Goal: Task Accomplishment & Management: Manage account settings

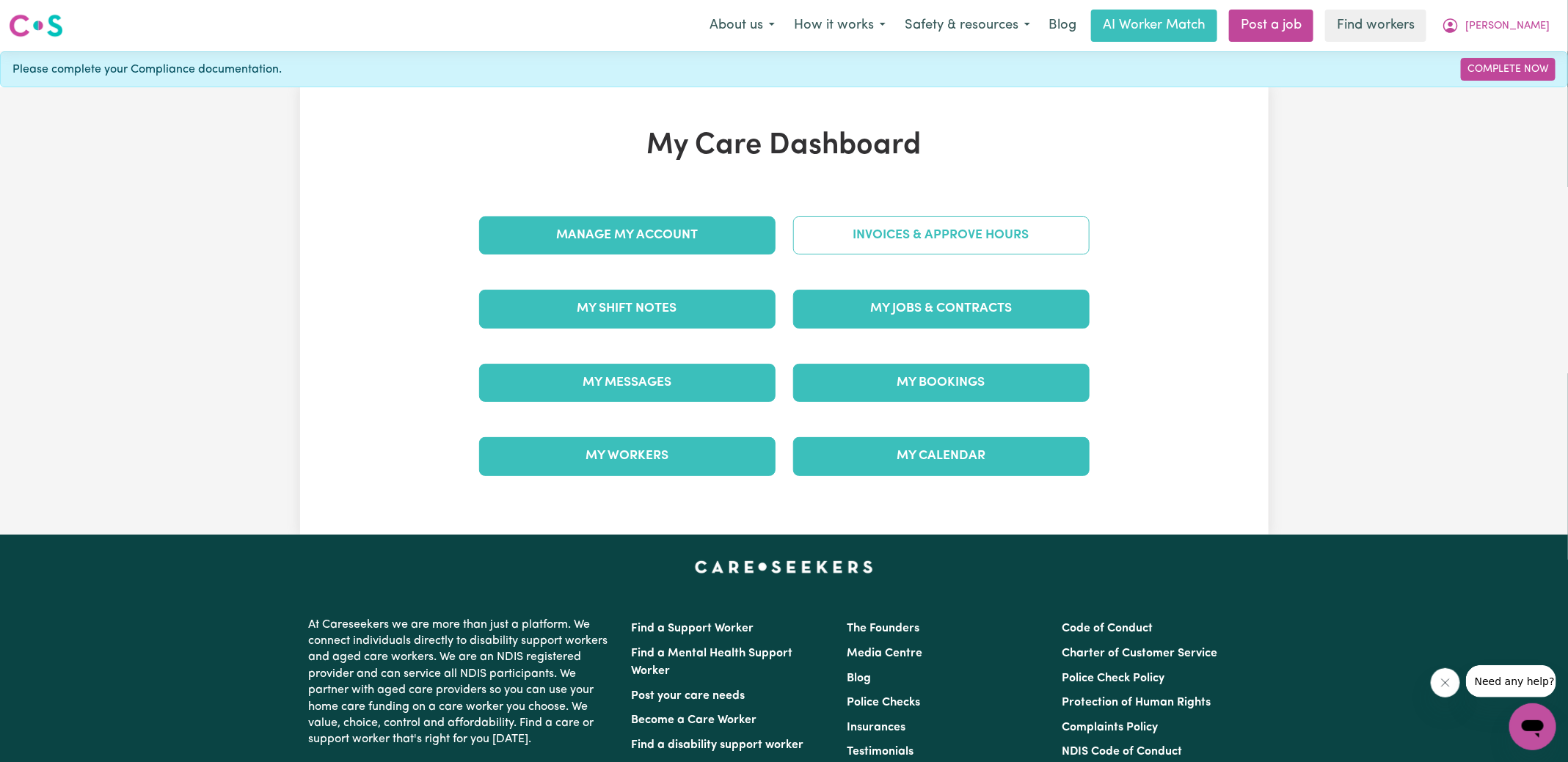
click at [855, 244] on link "Invoices & Approve Hours" at bounding box center [941, 236] width 297 height 38
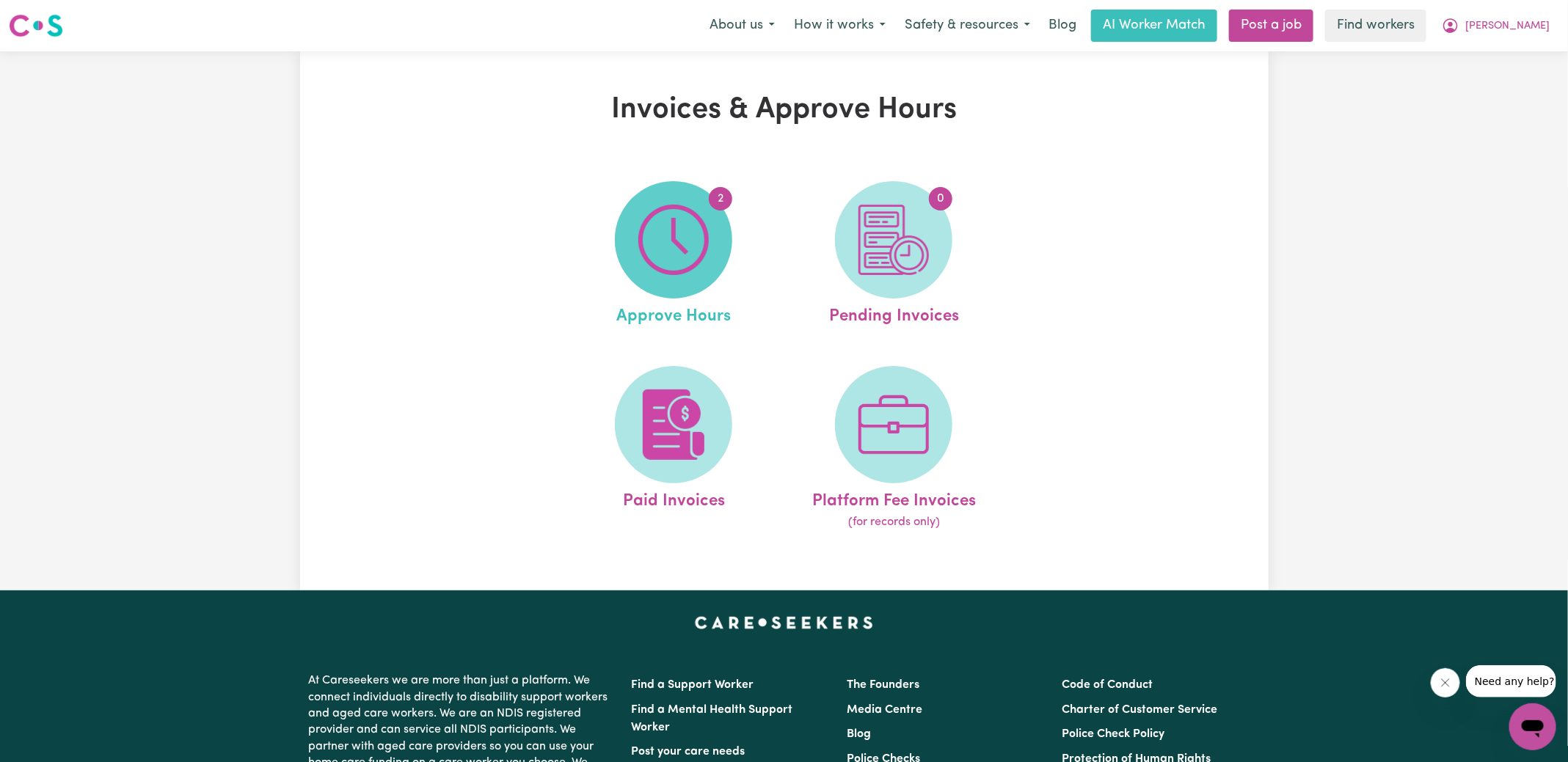
click at [701, 256] on img at bounding box center [673, 240] width 71 height 71
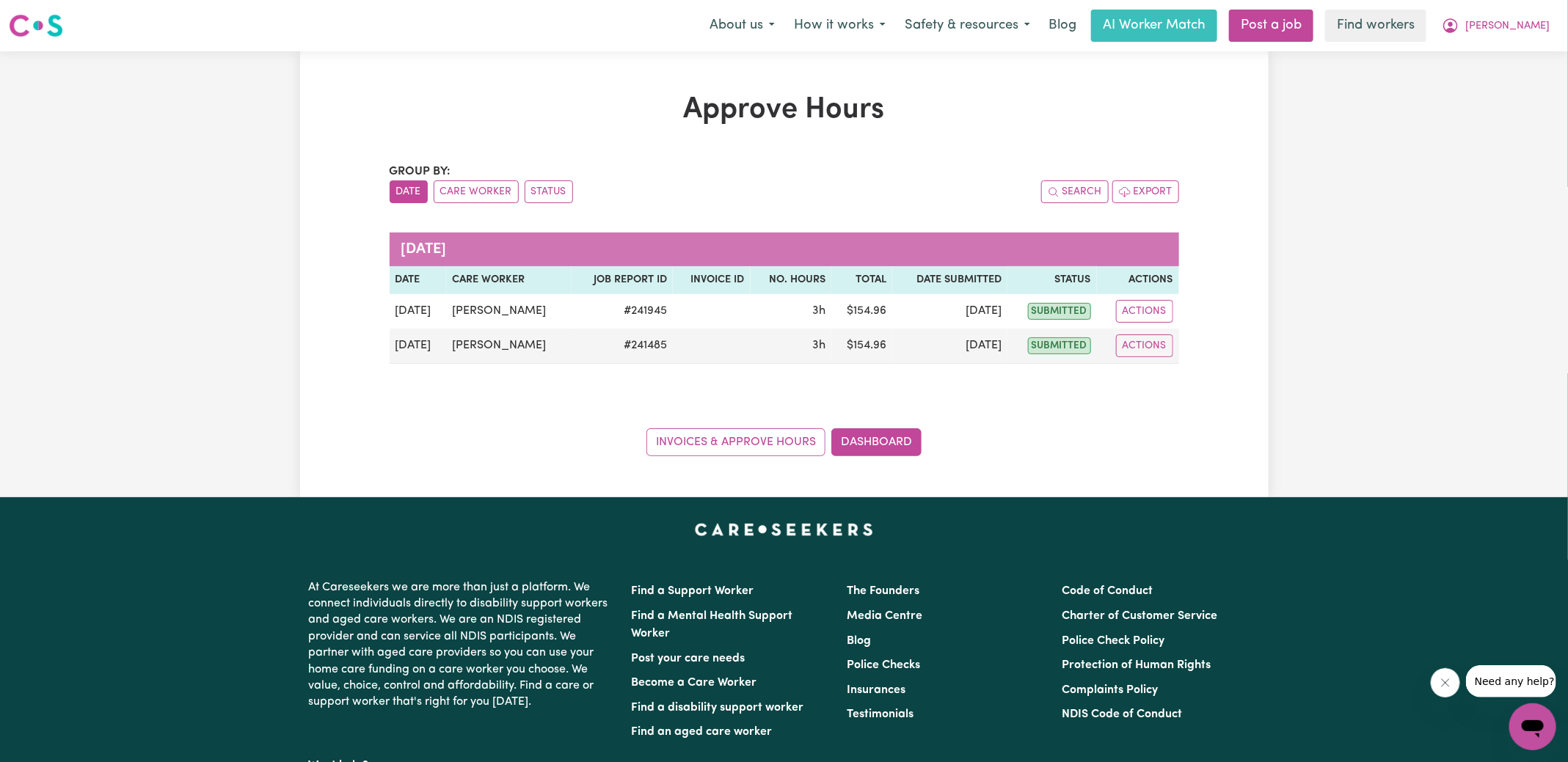
click at [1037, 159] on div "Approve Hours Group by: Date Care Worker Status Search Export [DATE] Date Care …" at bounding box center [784, 274] width 807 height 364
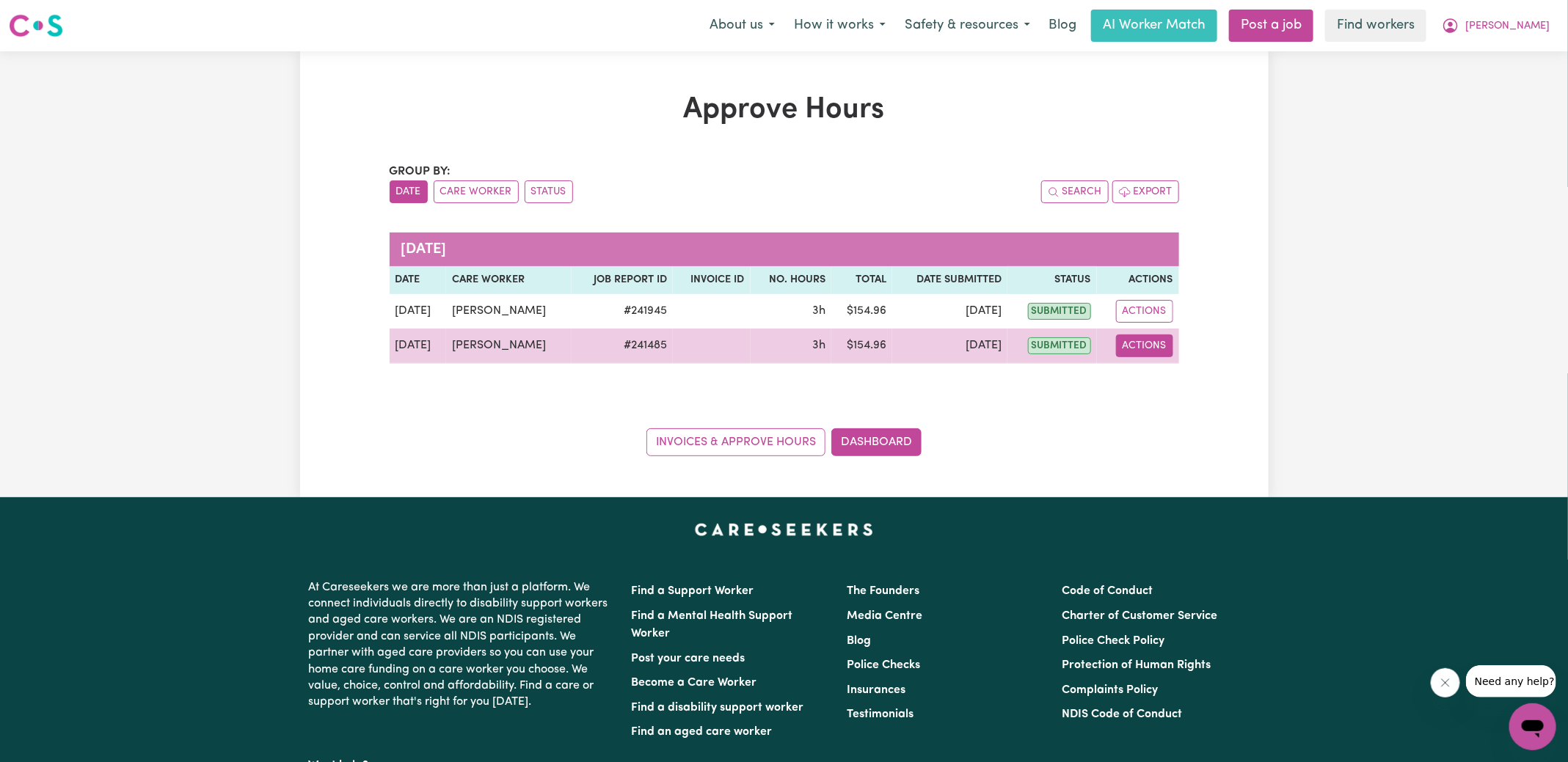
click at [1140, 346] on button "Actions" at bounding box center [1144, 345] width 57 height 22
click at [1182, 377] on link "View Job Report" at bounding box center [1182, 379] width 126 height 30
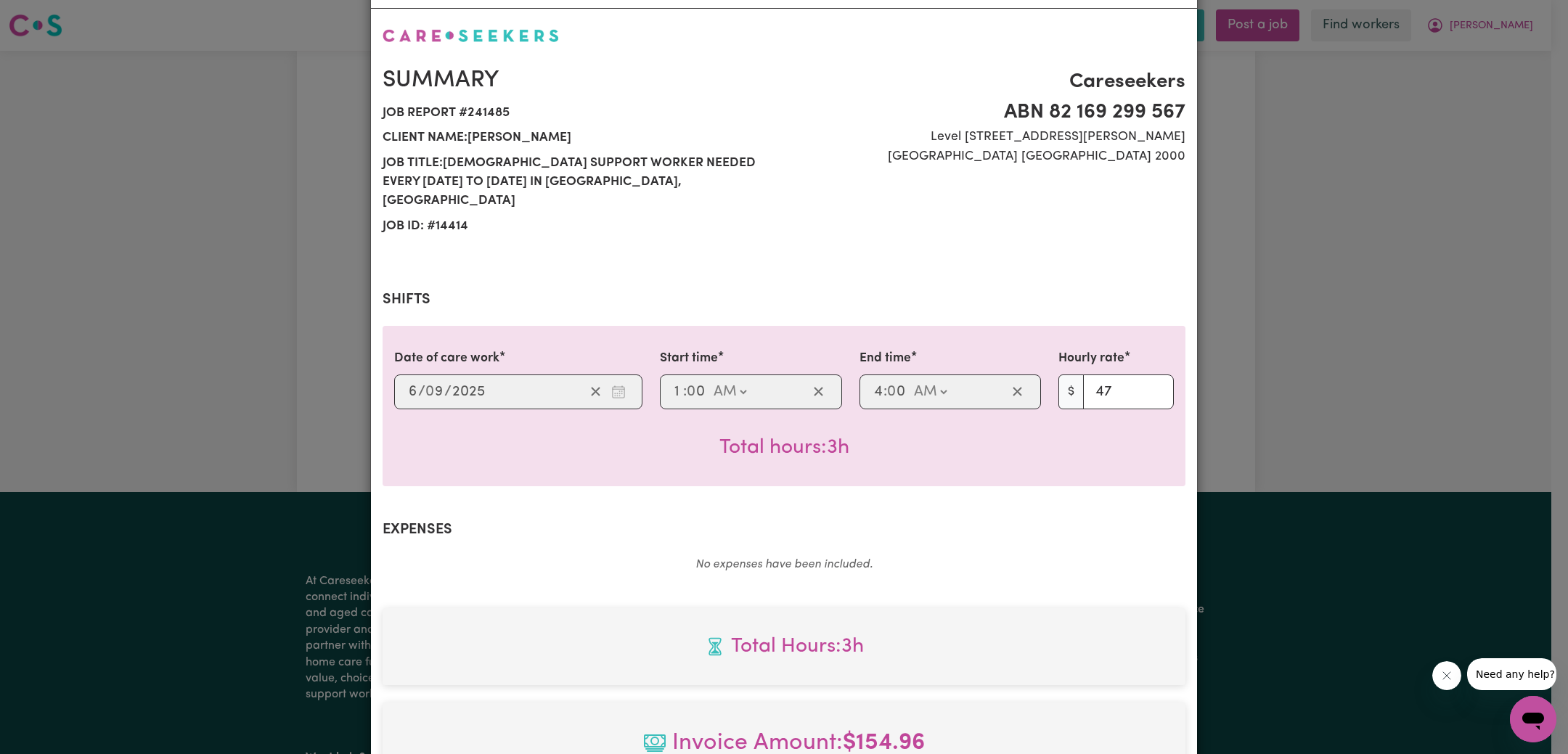
scroll to position [192, 0]
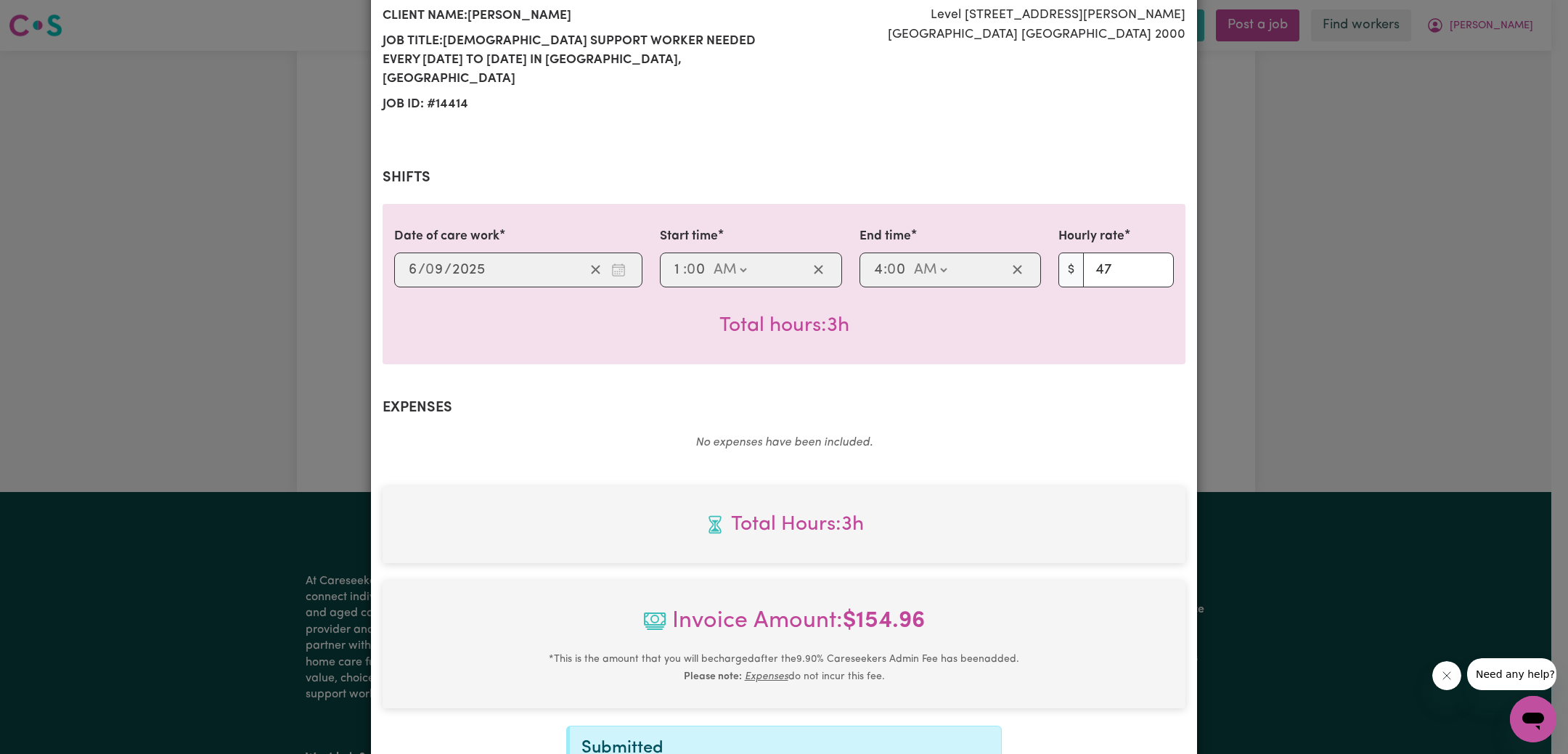
drag, startPoint x: 1302, startPoint y: 323, endPoint x: 1295, endPoint y: 326, distance: 7.6
click at [1302, 323] on div "Job Report # 241485 - [PERSON_NAME] Summary Job report # 241485 Client name: [P…" at bounding box center [784, 377] width 1568 height 754
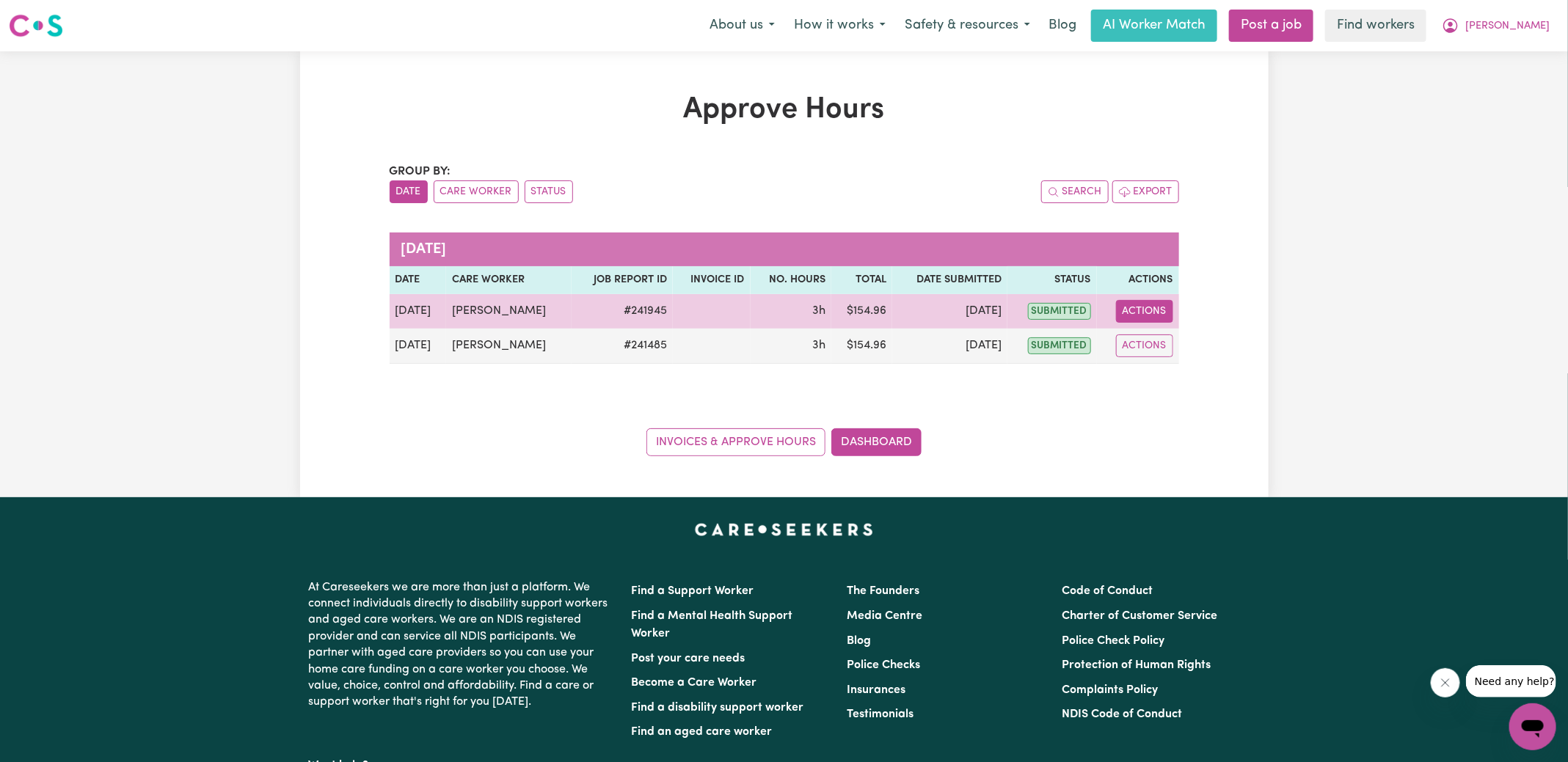
click at [1161, 315] on button "Actions" at bounding box center [1144, 311] width 57 height 22
click at [1175, 342] on link "View Job Report" at bounding box center [1182, 345] width 126 height 30
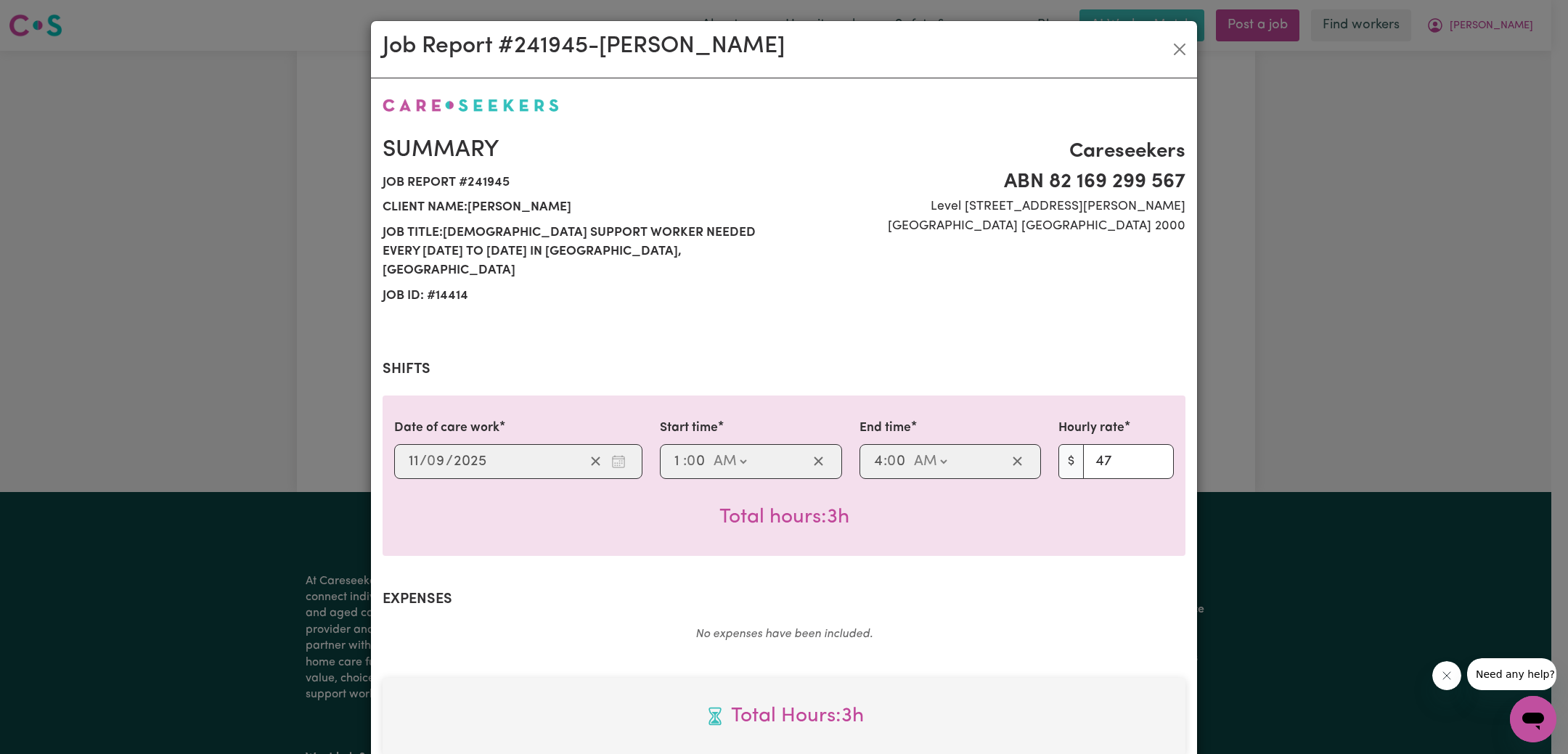
click at [1317, 293] on div "Job Report # 241945 - [PERSON_NAME] Summary Job report # 241945 Client name: [P…" at bounding box center [784, 377] width 1568 height 754
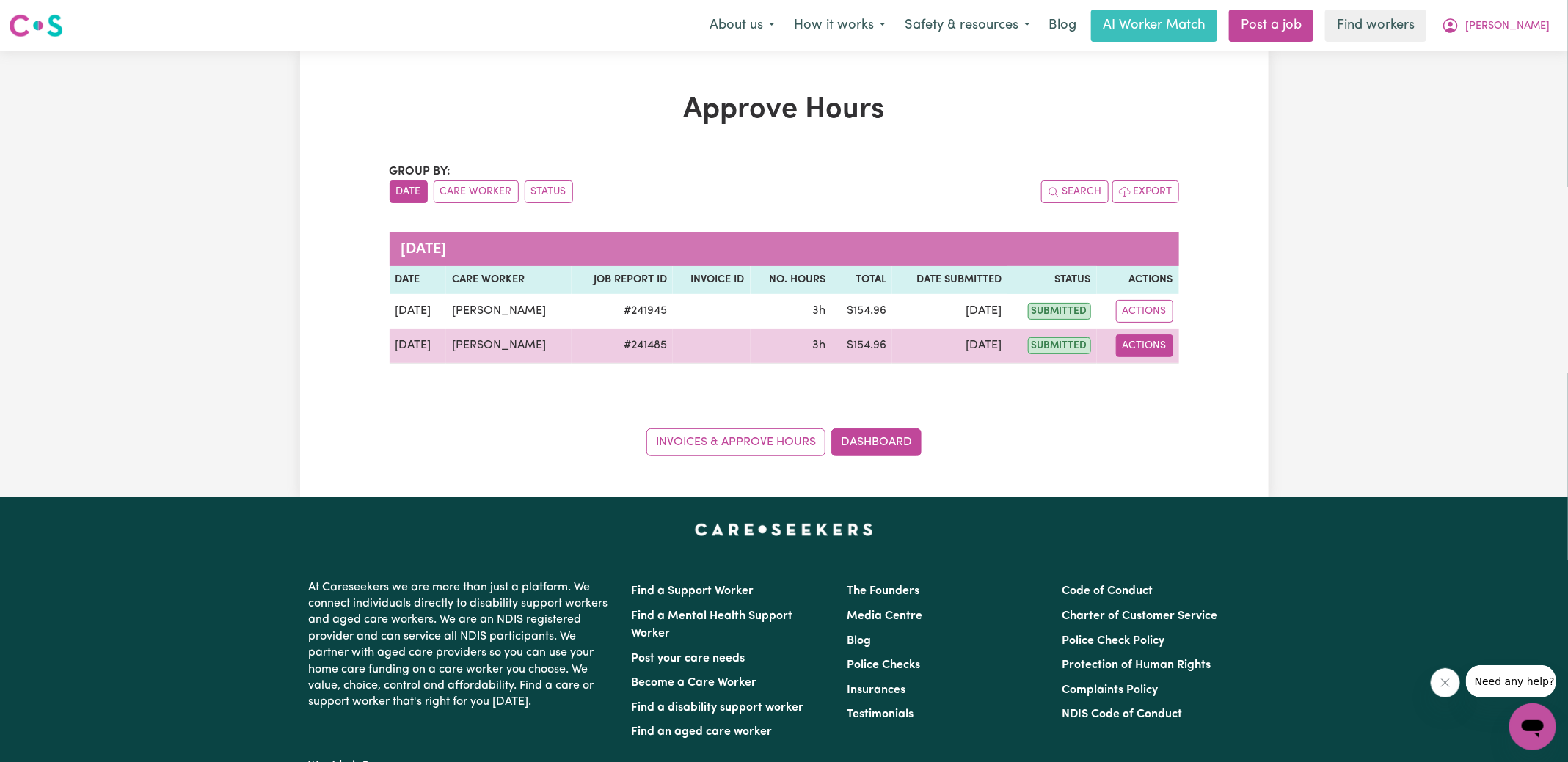
click at [1134, 338] on button "Actions" at bounding box center [1144, 345] width 57 height 22
click at [1171, 371] on link "View Job Report" at bounding box center [1182, 379] width 126 height 30
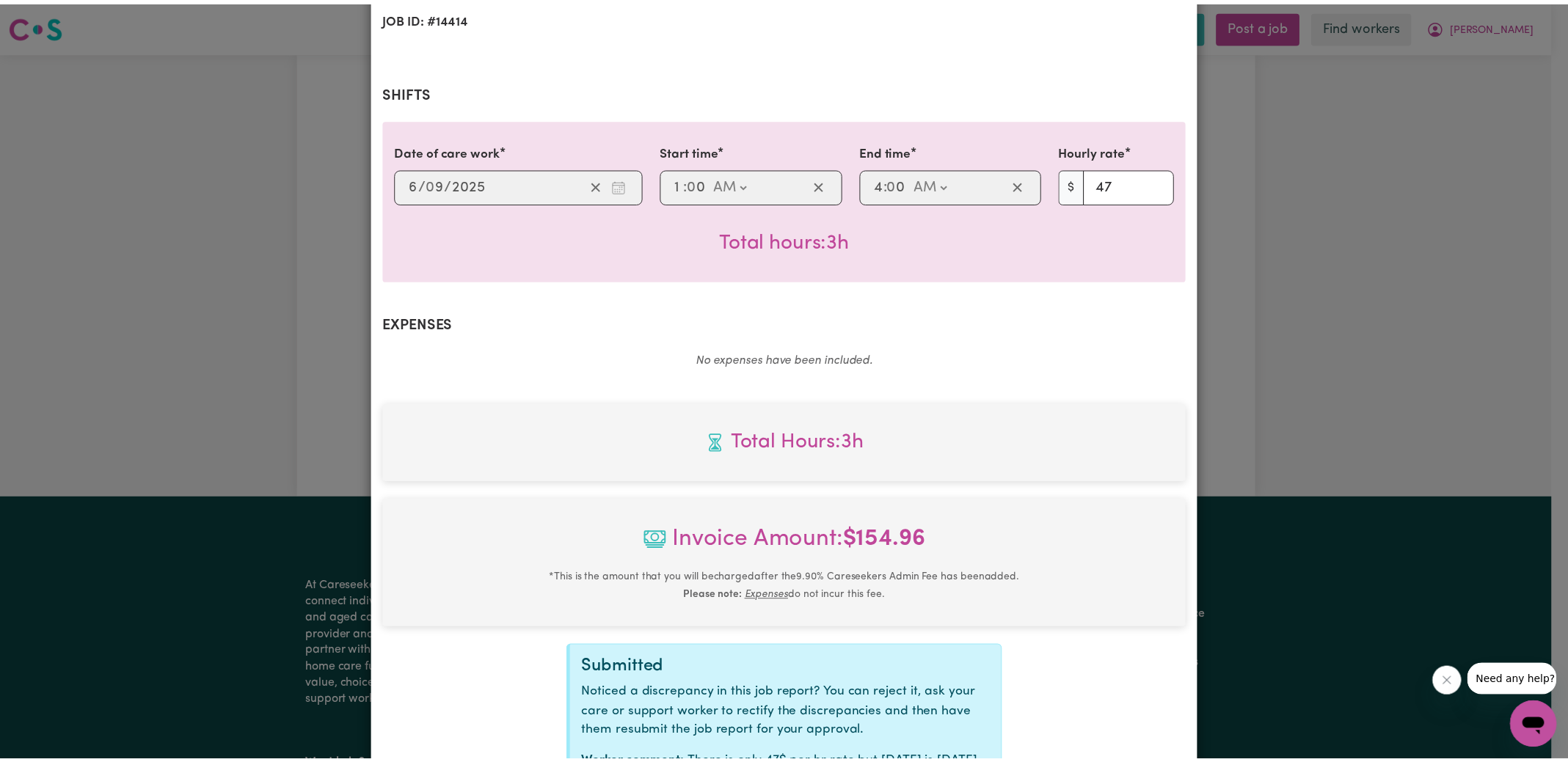
scroll to position [405, 0]
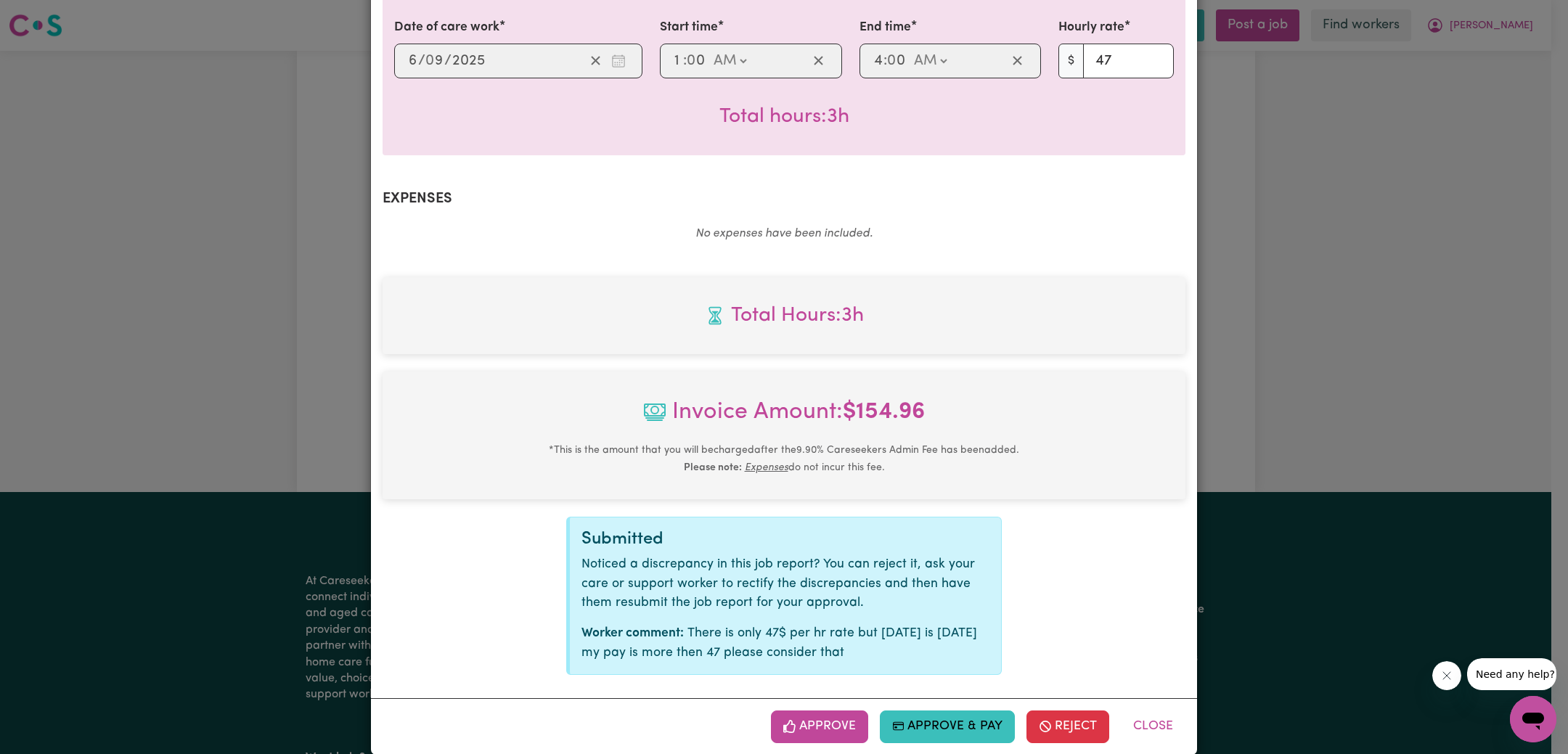
drag, startPoint x: 186, startPoint y: 294, endPoint x: 236, endPoint y: 235, distance: 77.3
click at [185, 293] on div "Job Report # 241485 - [PERSON_NAME] Summary Job report # 241485 Client name: [P…" at bounding box center [784, 377] width 1568 height 754
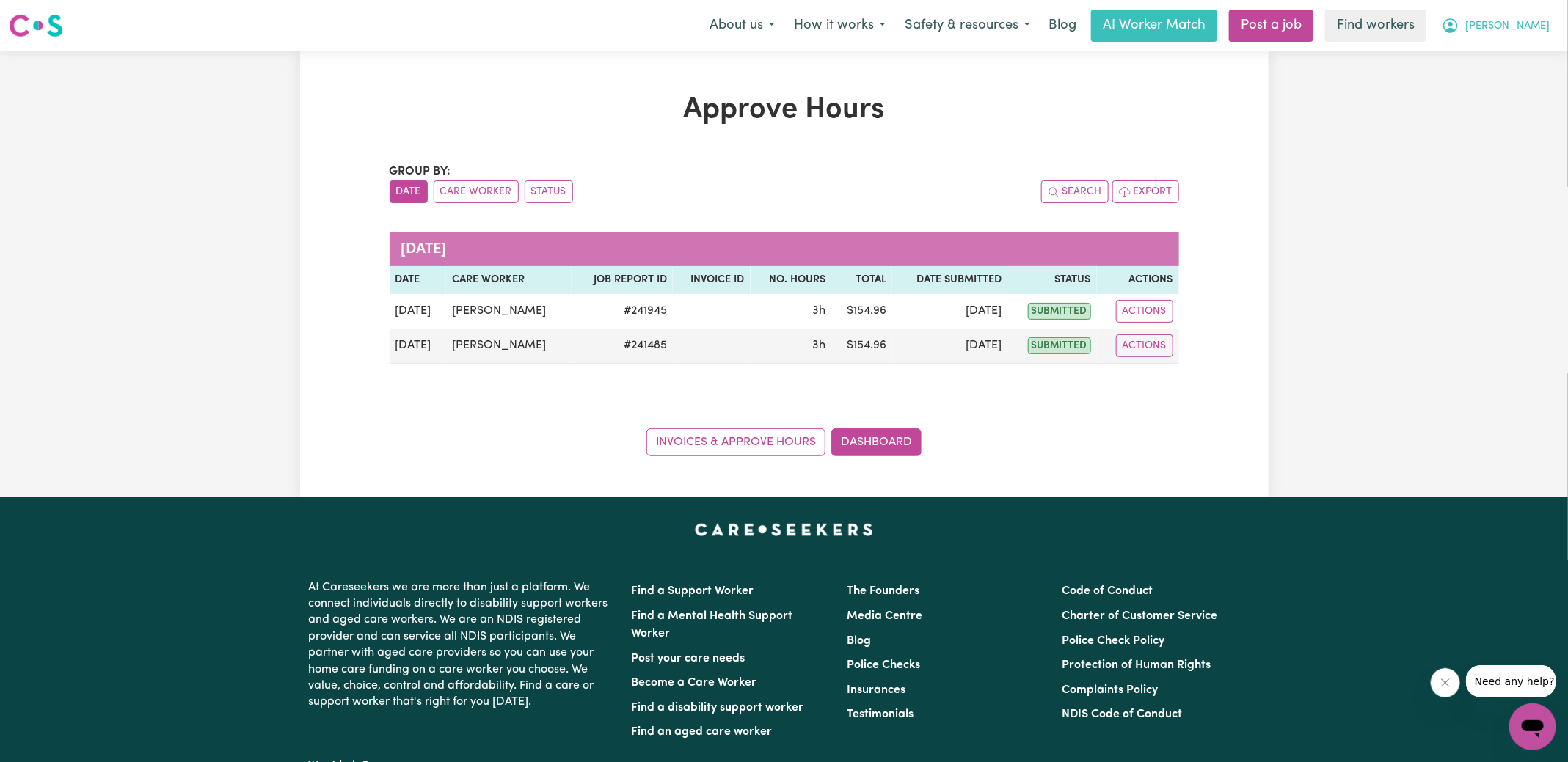
click at [1519, 24] on span "[PERSON_NAME]" at bounding box center [1507, 26] width 84 height 16
click at [1489, 87] on link "Logout" at bounding box center [1500, 84] width 116 height 28
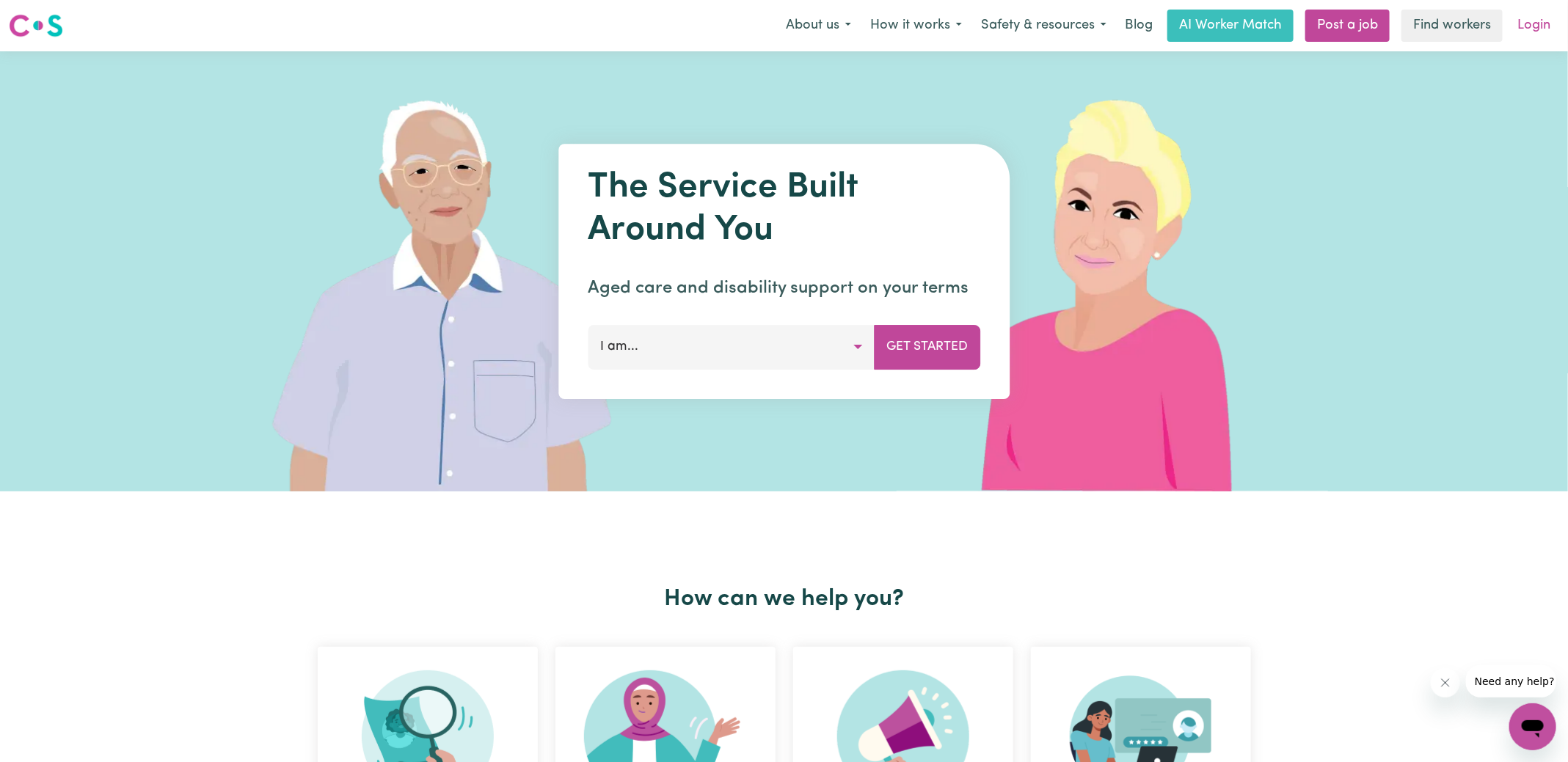
click at [1549, 19] on link "Login" at bounding box center [1534, 26] width 51 height 32
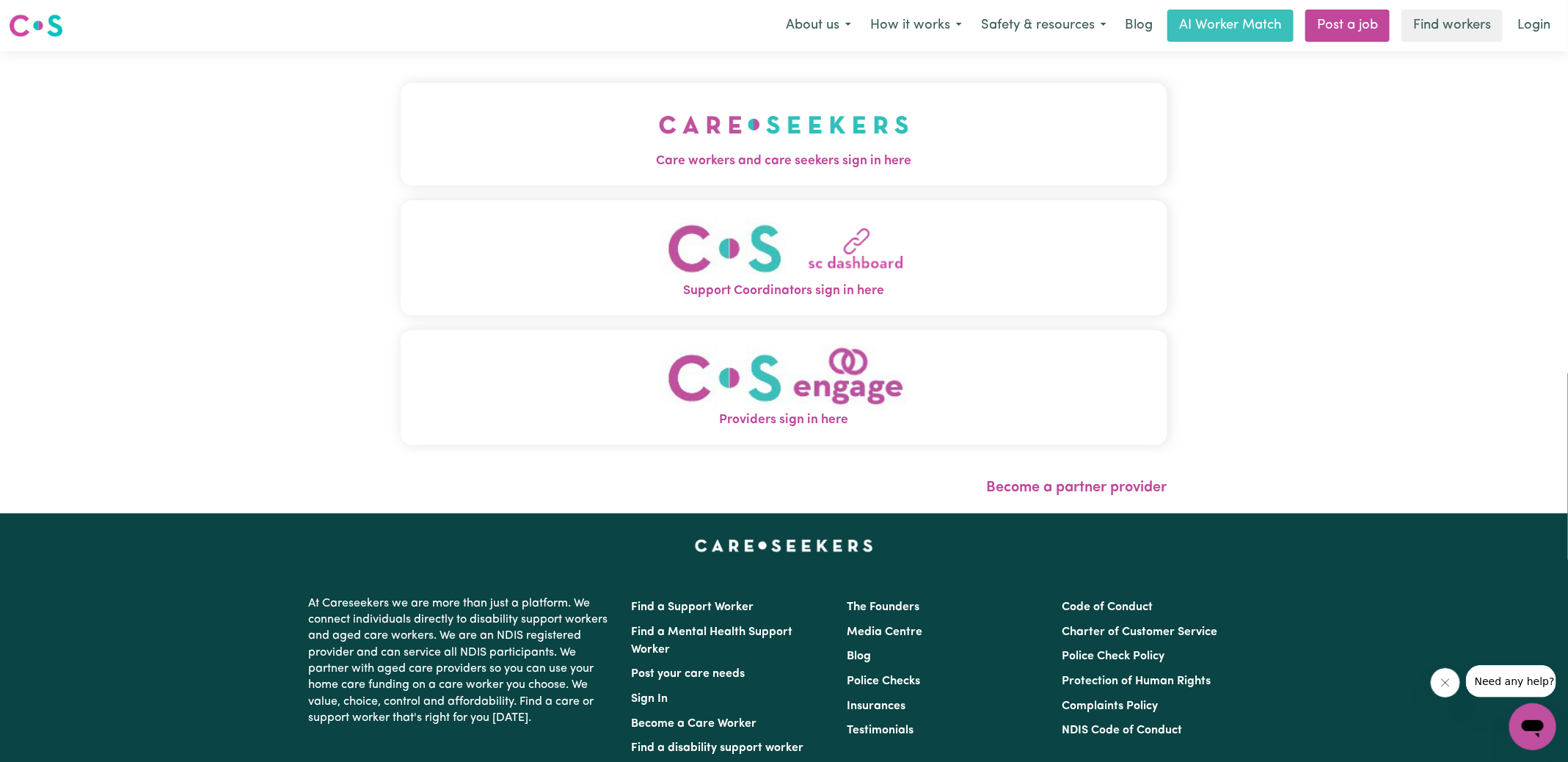
drag, startPoint x: 881, startPoint y: 177, endPoint x: 521, endPoint y: 108, distance: 366.6
click at [880, 177] on button "Care workers and care seekers sign in here" at bounding box center [784, 134] width 766 height 103
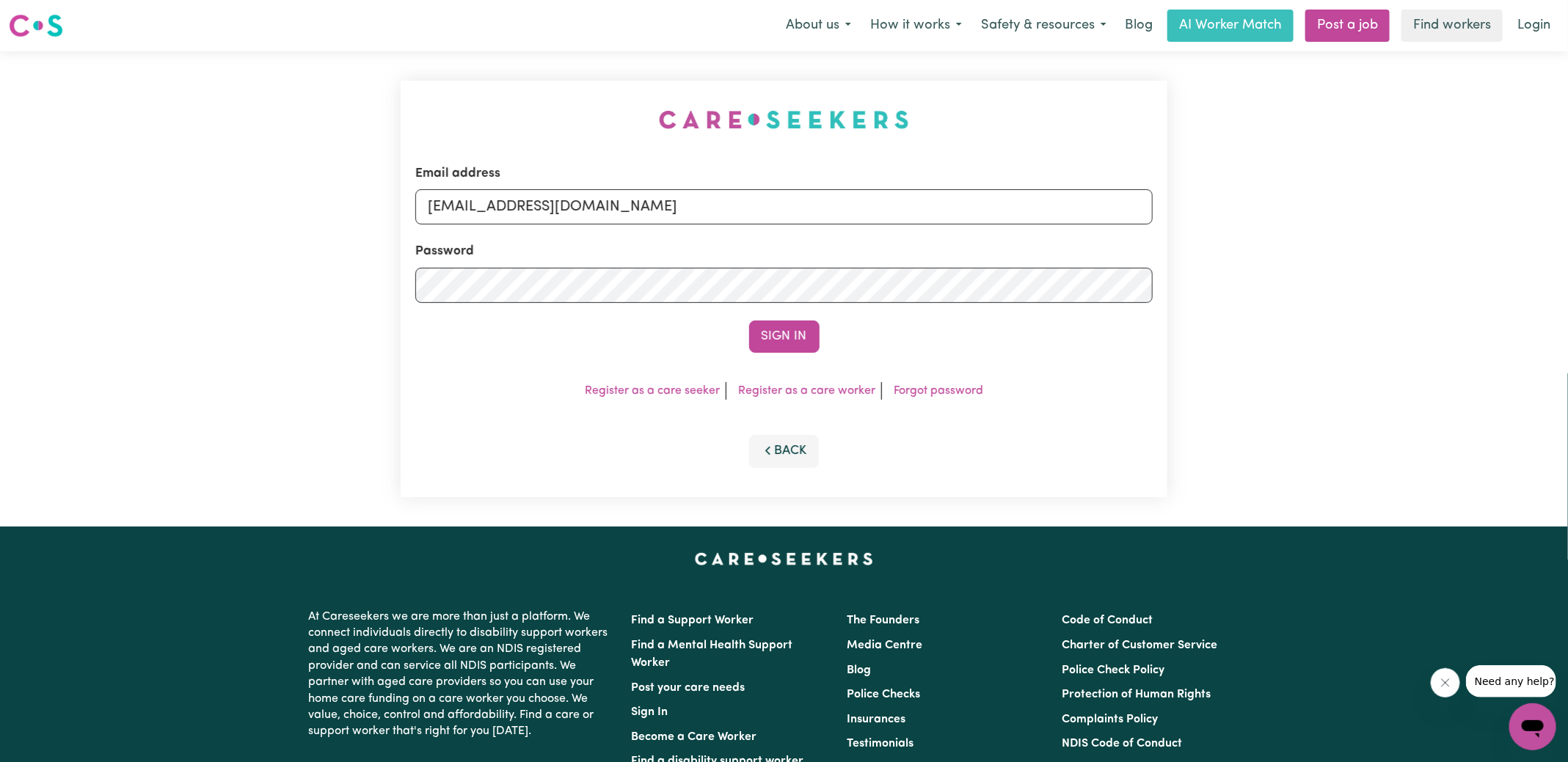
click at [517, 107] on div "Email address [EMAIL_ADDRESS][DOMAIN_NAME] Password Sign In Register as a care …" at bounding box center [784, 288] width 784 height 475
drag, startPoint x: 507, startPoint y: 204, endPoint x: 1462, endPoint y: 269, distance: 957.2
click at [1462, 269] on div "Email address [EMAIL_ADDRESS][DOMAIN_NAME] Password Sign In Register as a care …" at bounding box center [784, 288] width 1568 height 475
click at [531, 208] on input "superuser~[PERSON_NAME]" at bounding box center [784, 207] width 738 height 35
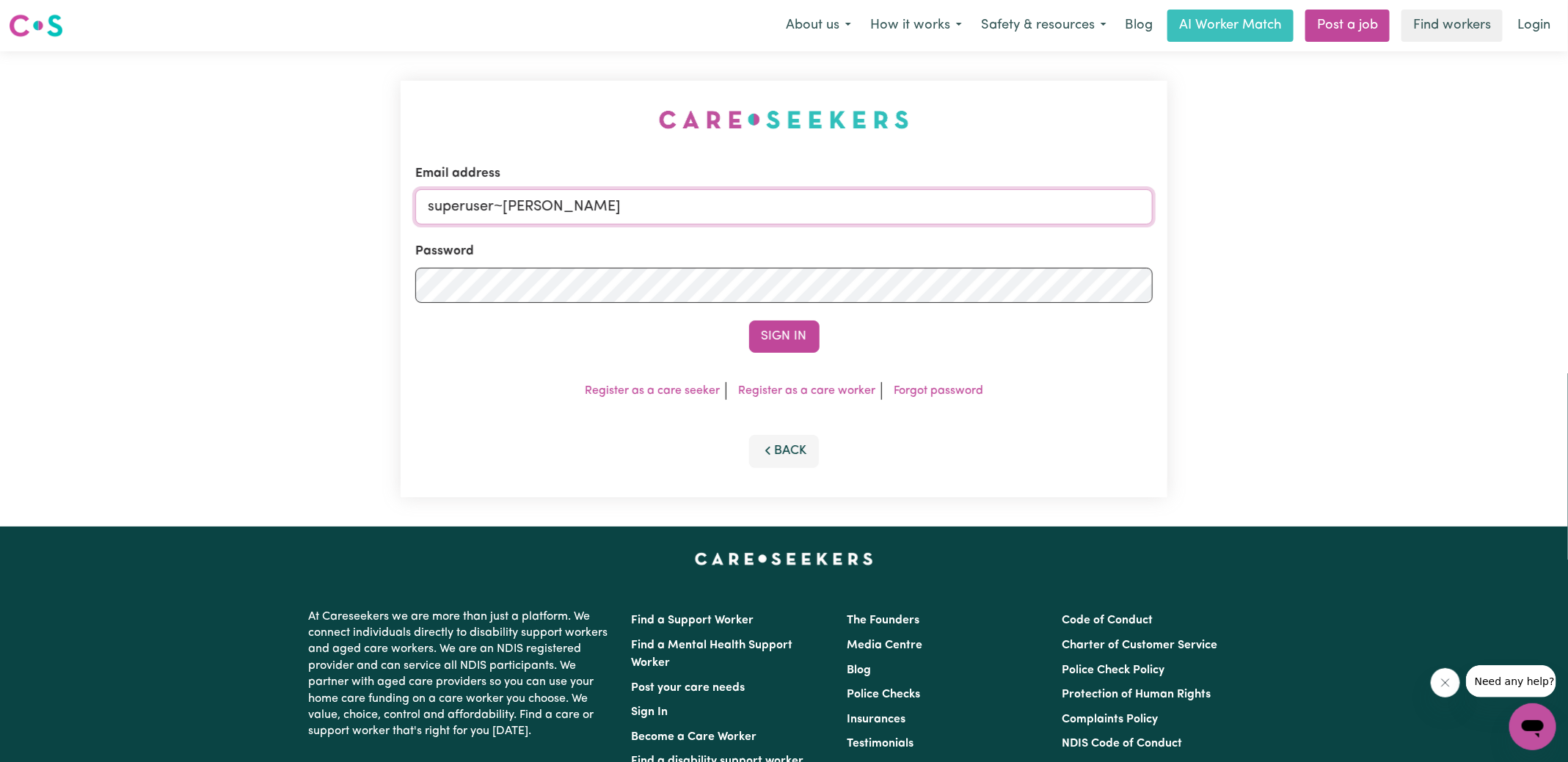
paste input "[EMAIL_ADDRESS][DOMAIN_NAME]"
click at [523, 212] on input "superuser~ [EMAIL_ADDRESS][DOMAIN_NAME]" at bounding box center [784, 207] width 738 height 35
type input "superuser~[EMAIL_ADDRESS][DOMAIN_NAME]"
click at [749, 321] on button "Sign In" at bounding box center [784, 337] width 71 height 32
